Goal: Find specific page/section: Find specific page/section

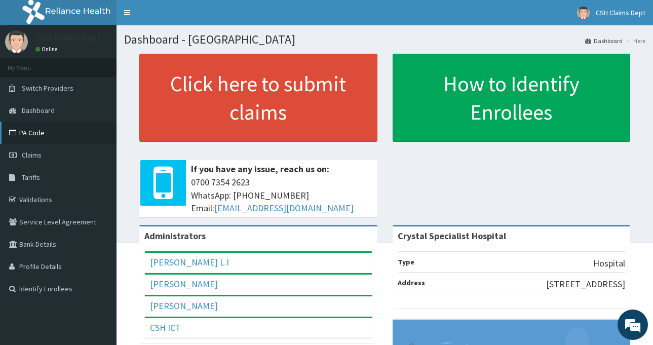
click at [45, 139] on link "PA Code" at bounding box center [58, 133] width 117 height 22
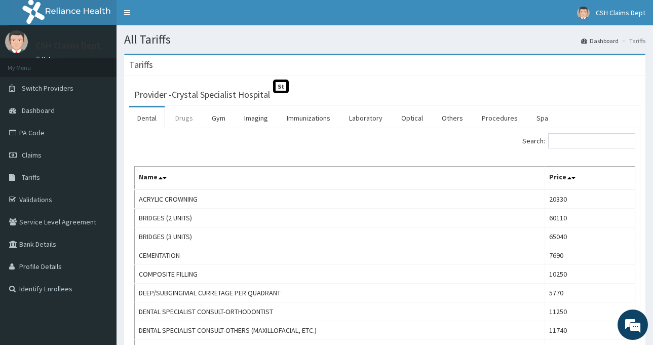
click at [185, 116] on link "Drugs" at bounding box center [184, 117] width 34 height 21
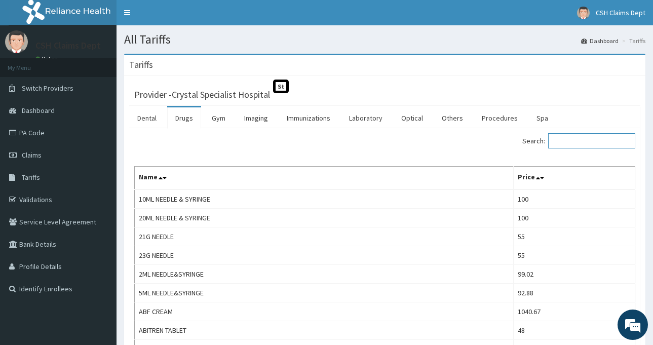
click at [582, 139] on input "Search:" at bounding box center [591, 140] width 87 height 15
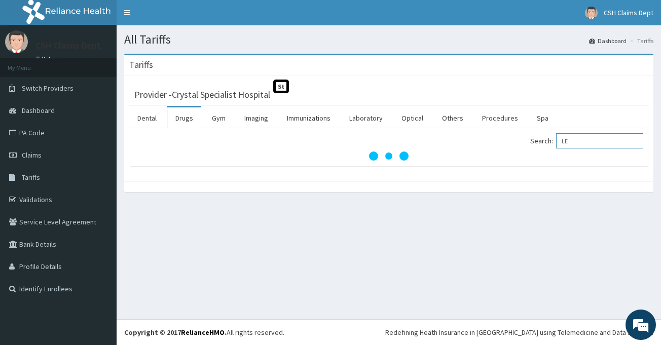
type input "LE"
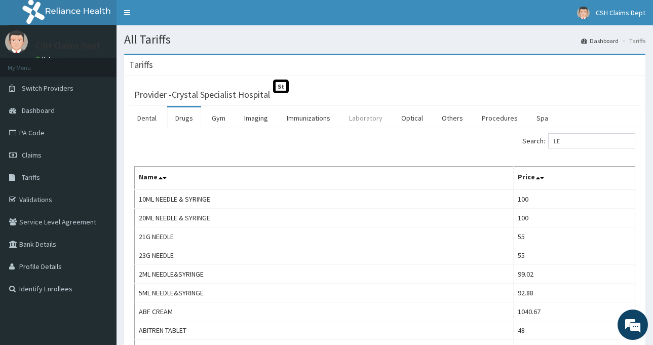
click at [369, 119] on link "Laboratory" at bounding box center [366, 117] width 50 height 21
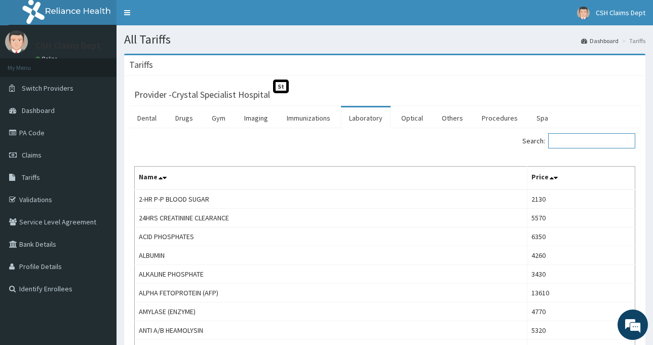
click at [575, 139] on input "Search:" at bounding box center [591, 140] width 87 height 15
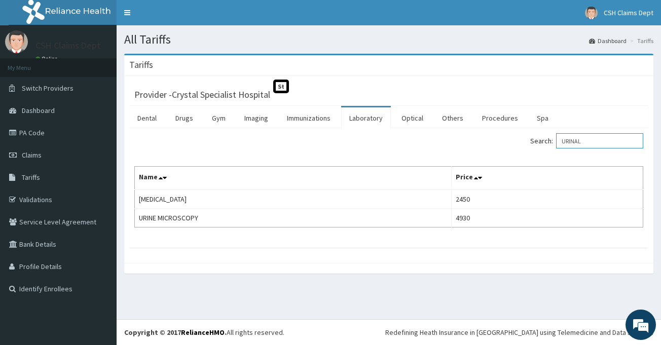
click at [599, 141] on input "URINAL" at bounding box center [599, 140] width 87 height 15
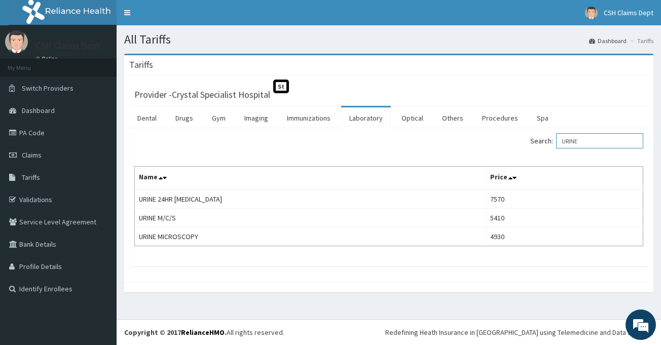
type input "URINE"
click at [27, 129] on link "PA Code" at bounding box center [58, 133] width 117 height 22
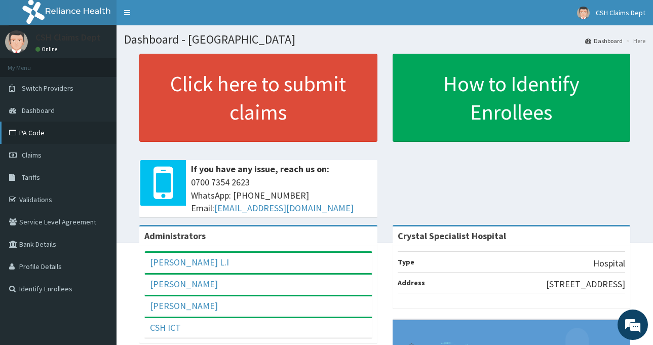
click at [64, 129] on link "PA Code" at bounding box center [58, 133] width 117 height 22
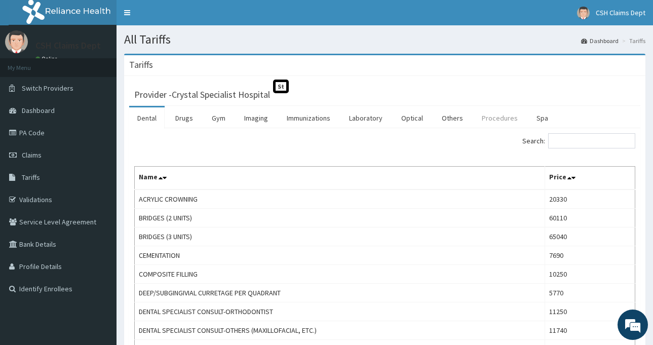
click at [489, 122] on link "Procedures" at bounding box center [500, 117] width 52 height 21
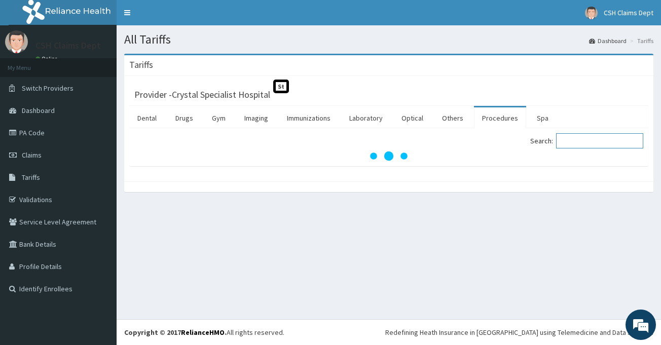
click at [600, 144] on input "Search:" at bounding box center [599, 140] width 87 height 15
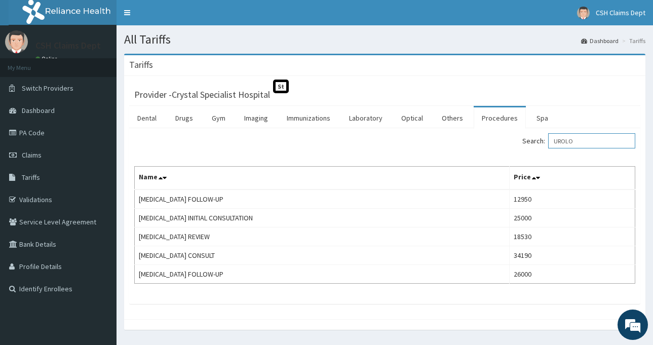
type input "UROLO"
click at [51, 132] on link "PA Code" at bounding box center [58, 133] width 117 height 22
